Goal: Transaction & Acquisition: Purchase product/service

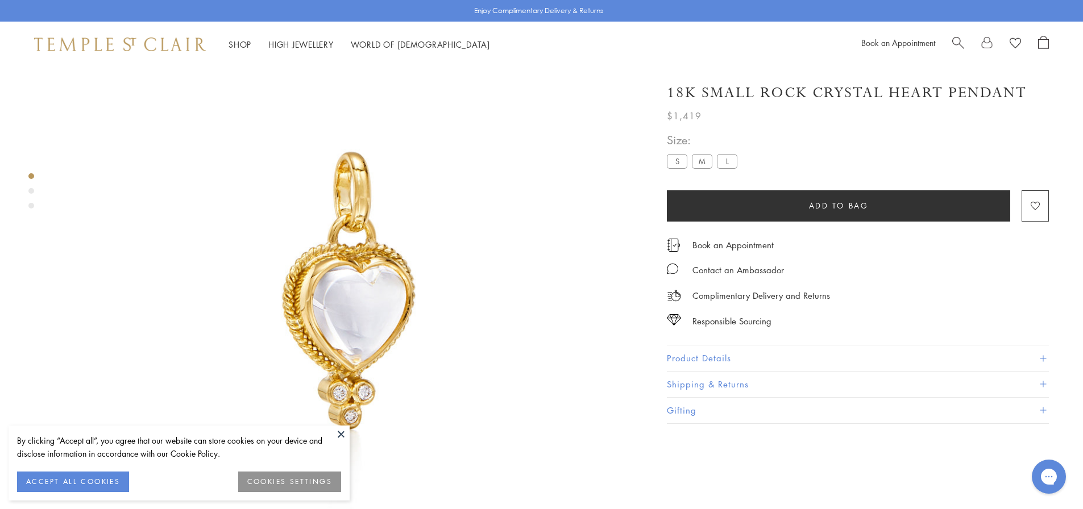
click at [730, 98] on h1 "18K Small Rock Crystal Heart Pendant" at bounding box center [847, 93] width 360 height 20
click at [79, 43] on img at bounding box center [120, 45] width 172 height 14
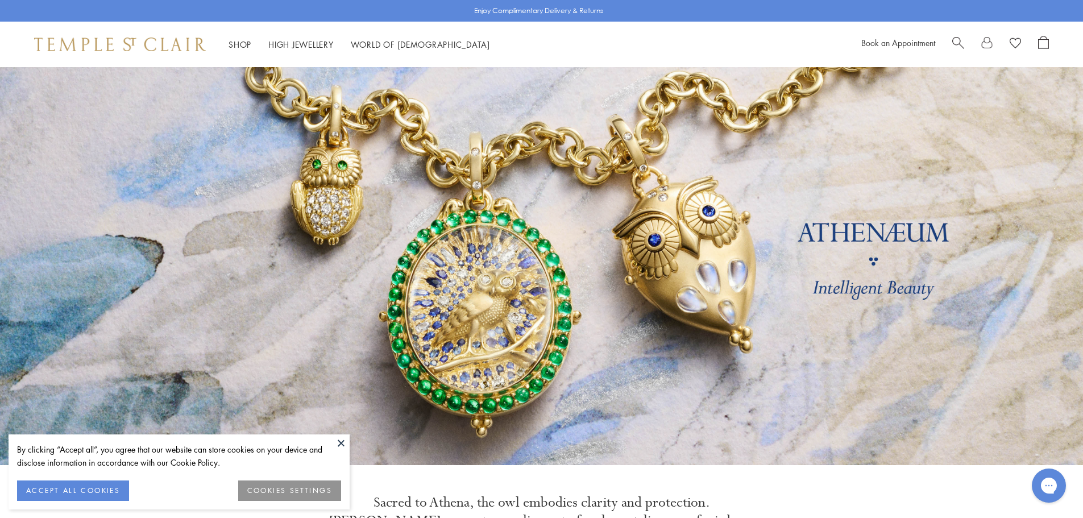
click at [339, 441] on button at bounding box center [340, 442] width 17 height 17
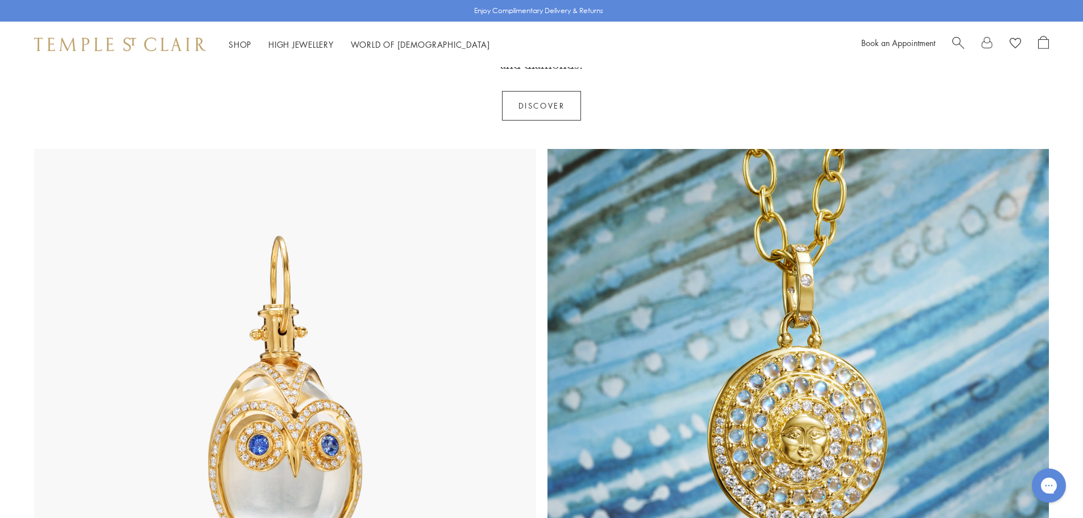
scroll to position [511, 0]
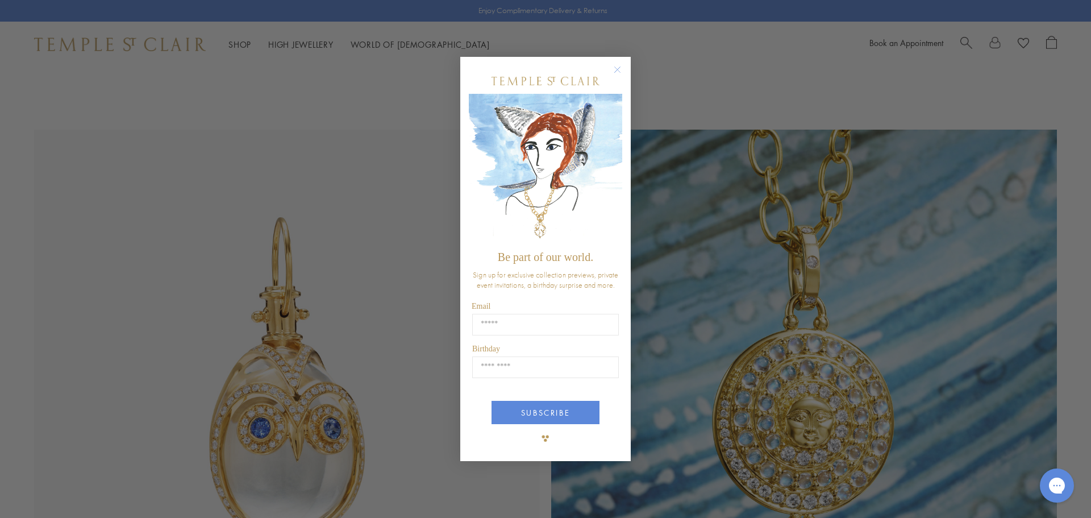
click at [618, 68] on circle "Close dialog" at bounding box center [618, 70] width 14 height 14
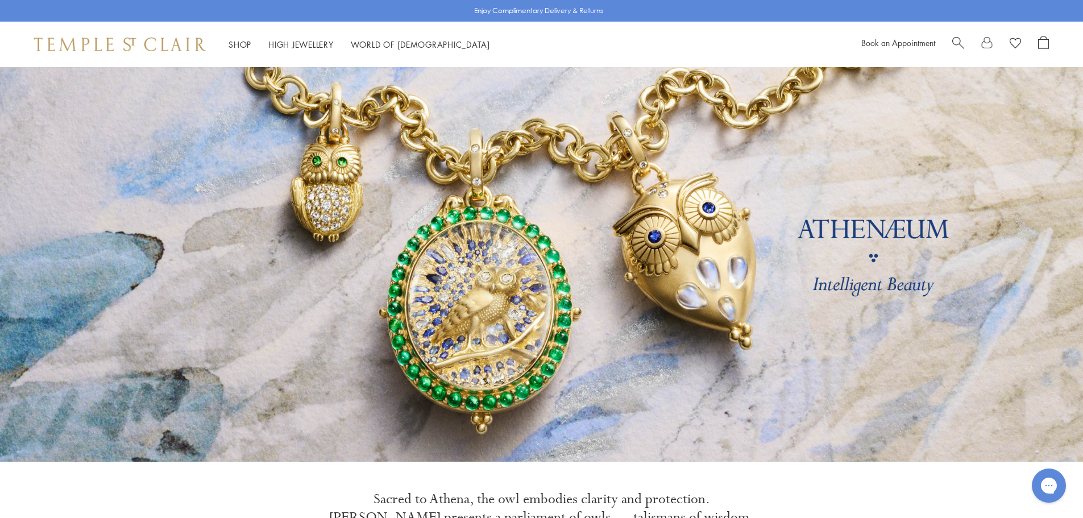
scroll to position [0, 0]
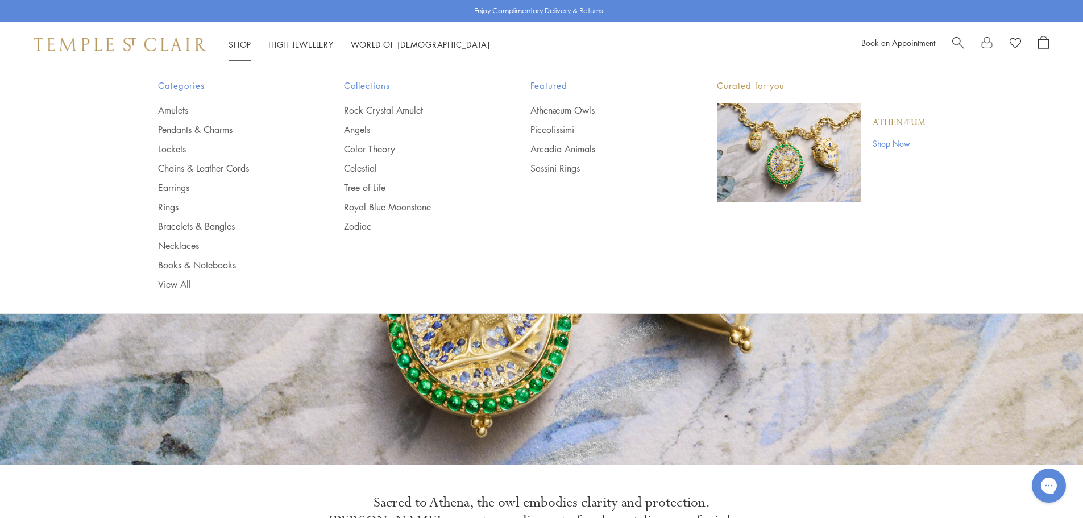
click at [239, 40] on link "Shop Shop" at bounding box center [239, 44] width 23 height 11
click at [174, 132] on link "Pendants & Charms" at bounding box center [228, 129] width 141 height 13
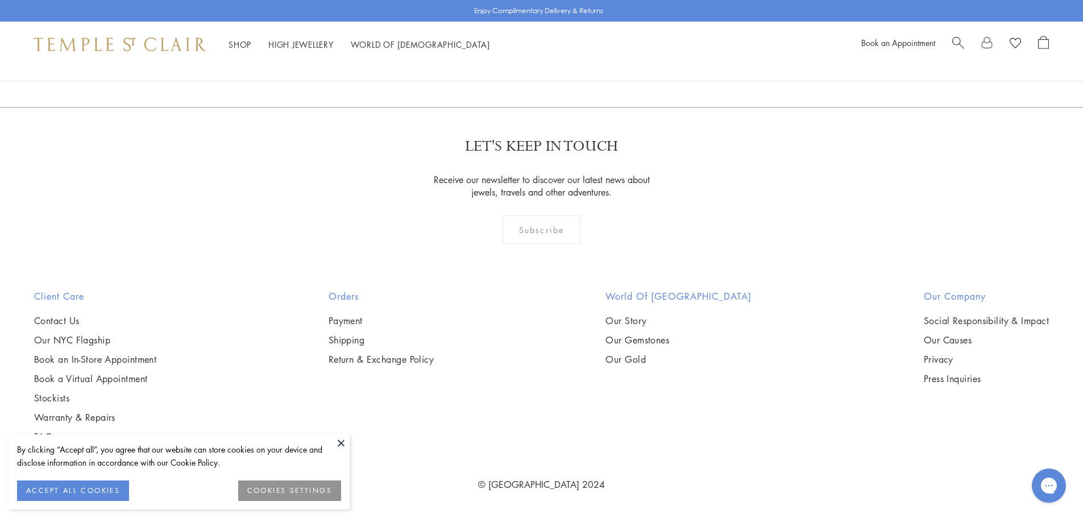
scroll to position [8859, 0]
click at [525, 61] on link "2" at bounding box center [524, 45] width 38 height 31
click at [0, 0] on img at bounding box center [0, 0] width 0 height 0
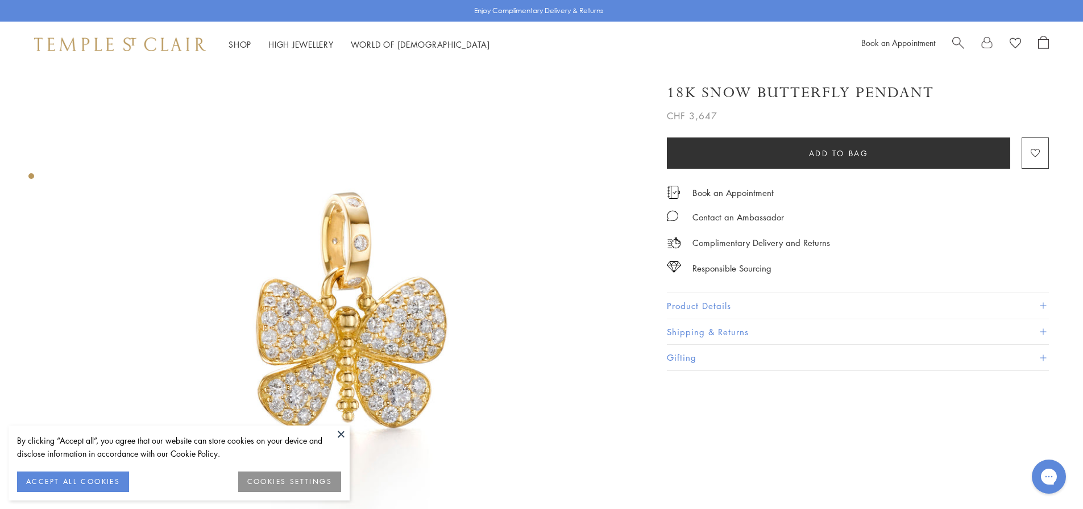
scroll to position [114, 0]
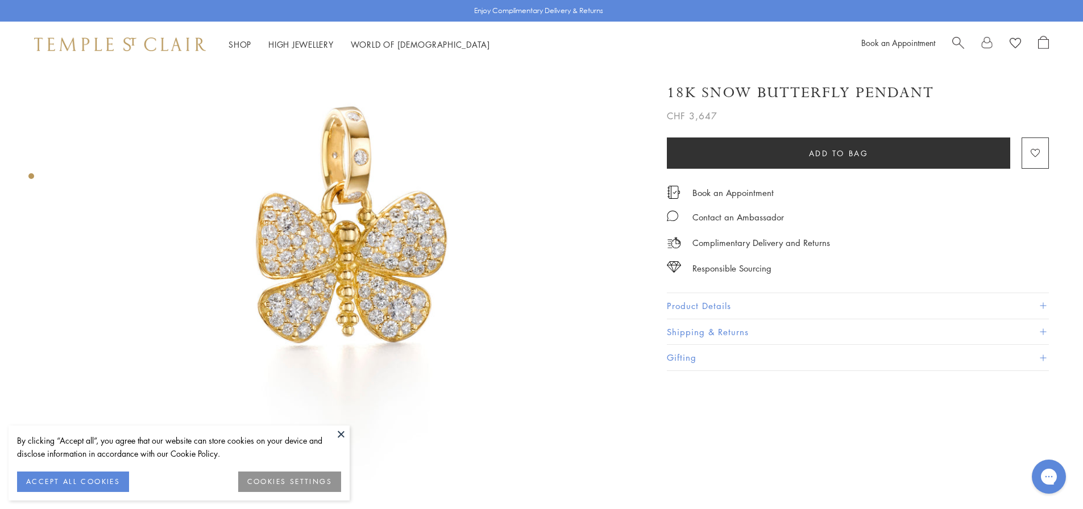
click at [339, 436] on button at bounding box center [340, 434] width 17 height 17
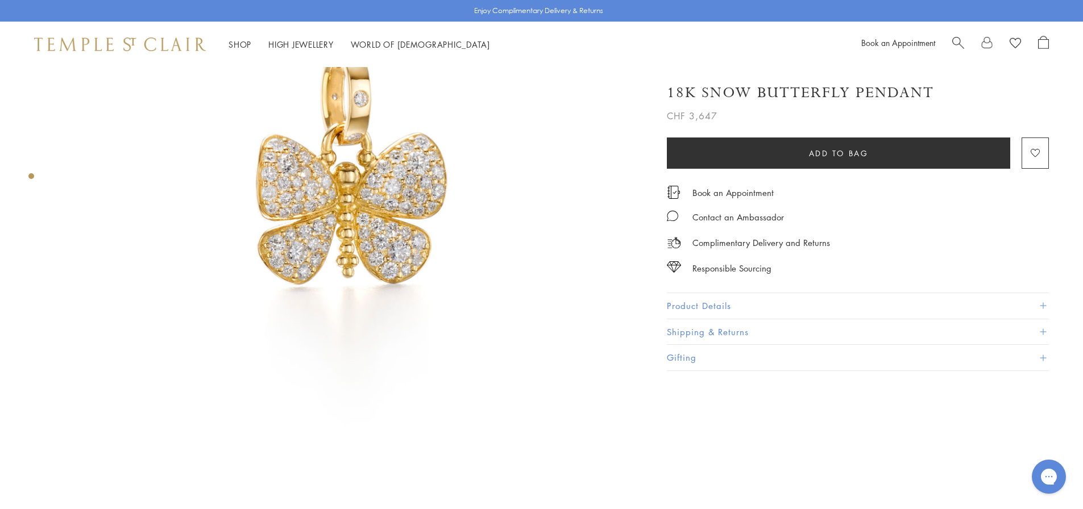
scroll to position [170, 0]
click at [303, 247] on img at bounding box center [348, 188] width 583 height 583
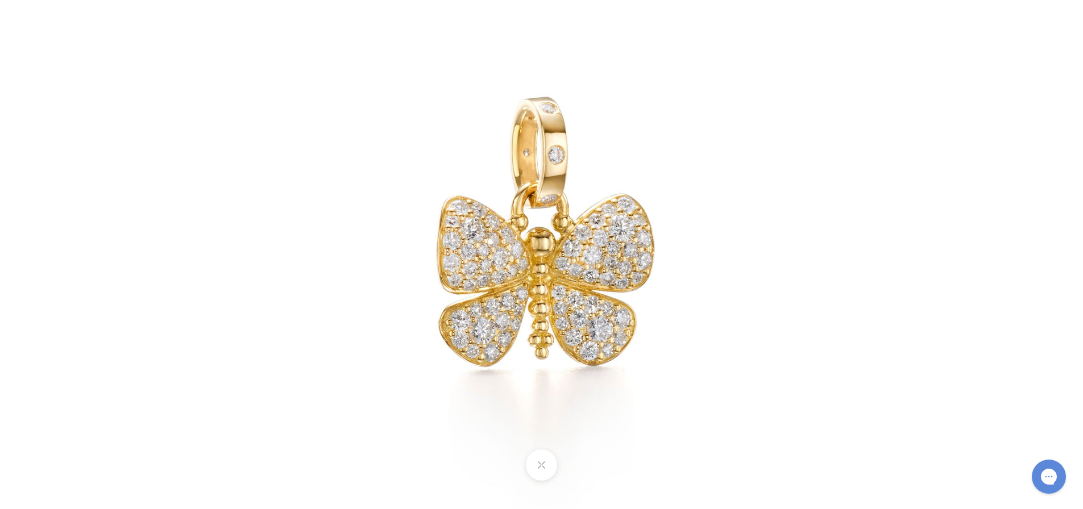
click at [618, 296] on img at bounding box center [541, 254] width 665 height 665
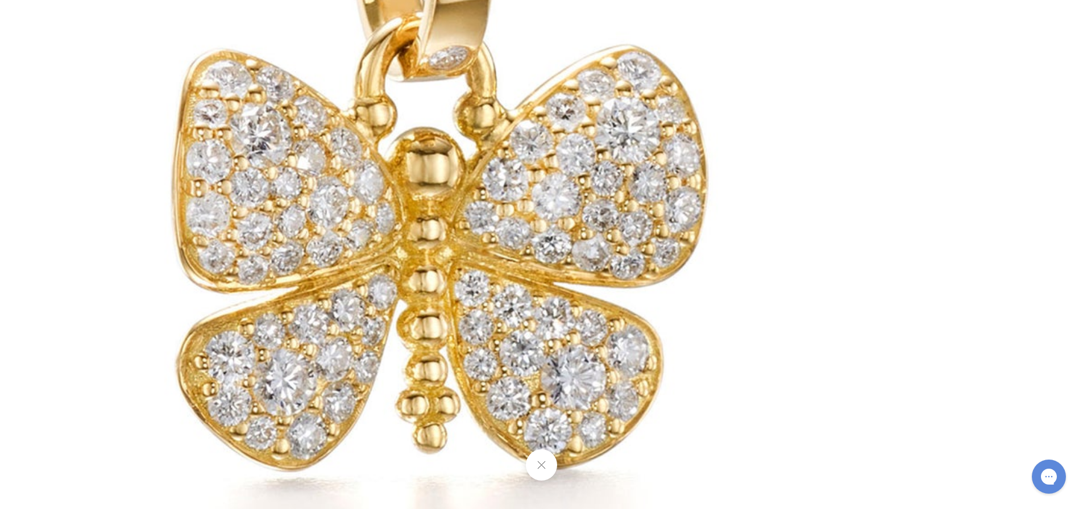
click at [618, 296] on img at bounding box center [430, 195] width 1637 height 1637
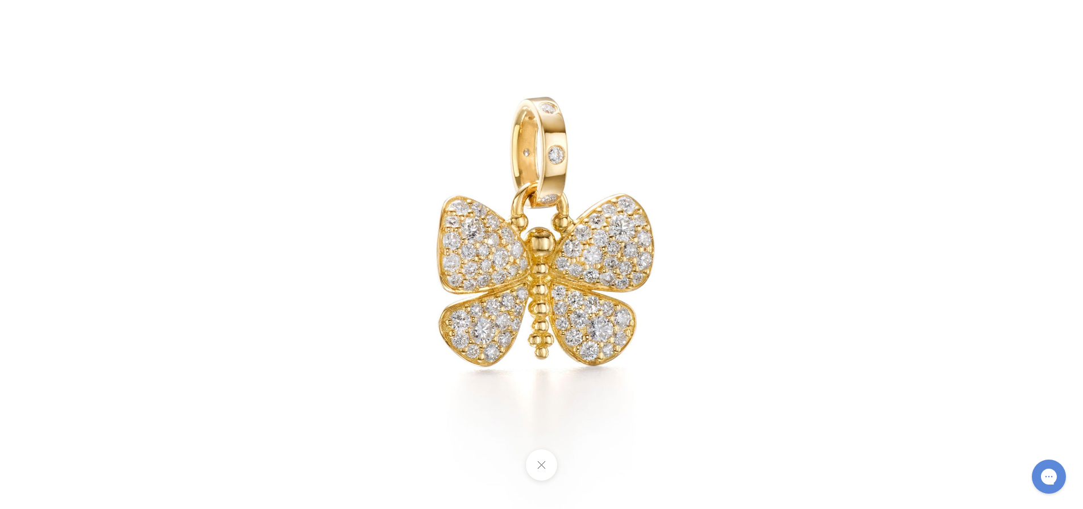
click at [966, 235] on div at bounding box center [541, 254] width 1083 height 509
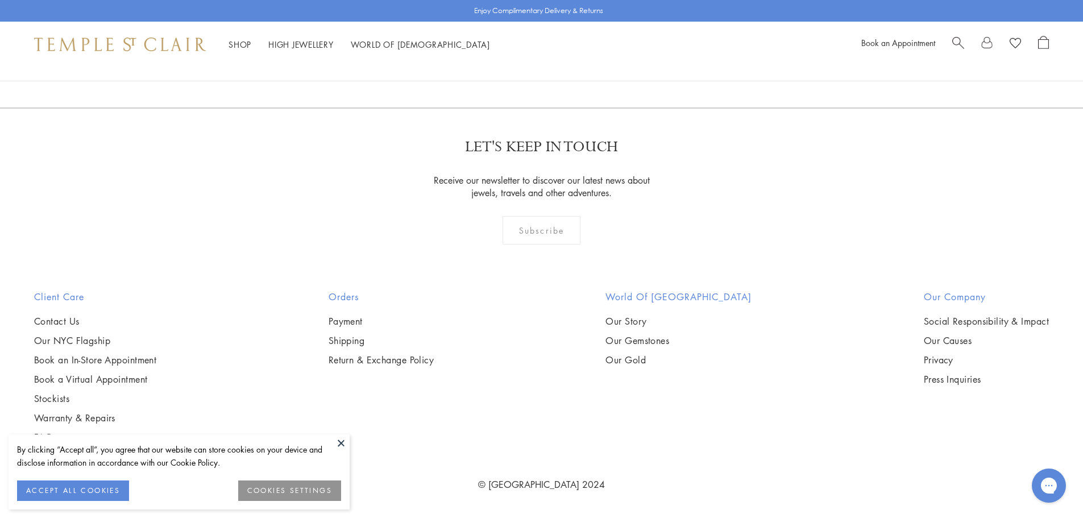
scroll to position [7672, 0]
click at [581, 62] on link "3" at bounding box center [579, 46] width 38 height 31
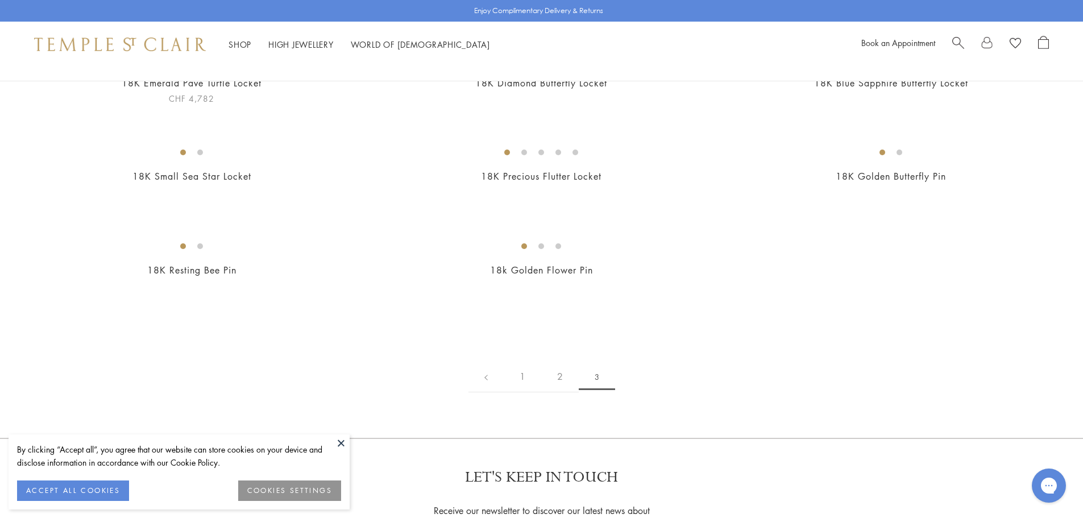
scroll to position [170, 0]
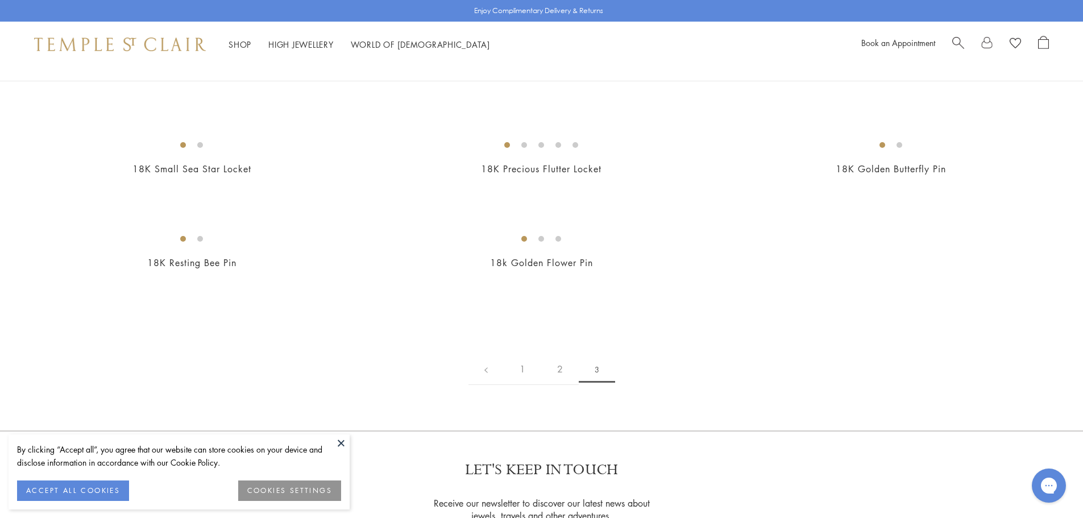
click at [340, 441] on button at bounding box center [340, 442] width 17 height 17
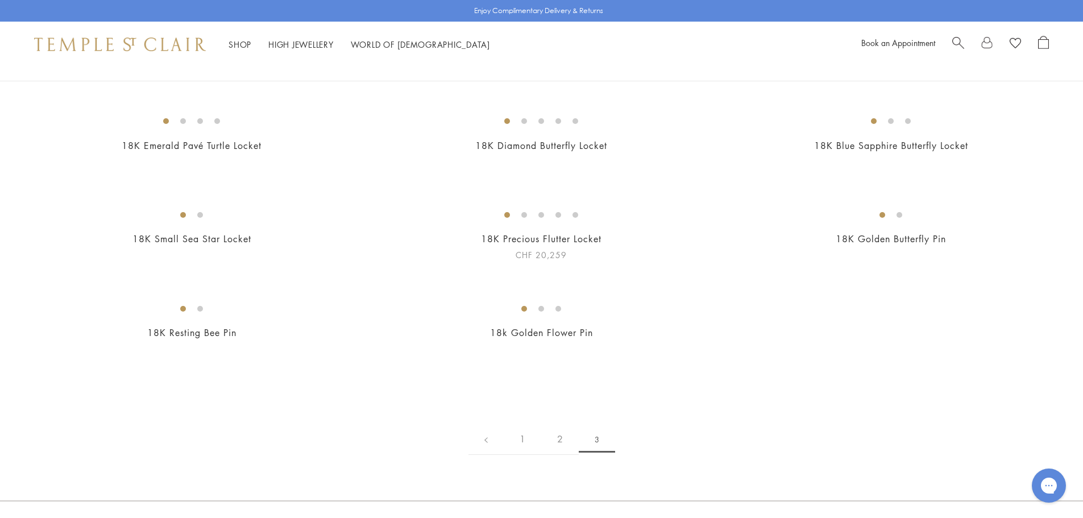
scroll to position [0, 0]
